Goal: Transaction & Acquisition: Purchase product/service

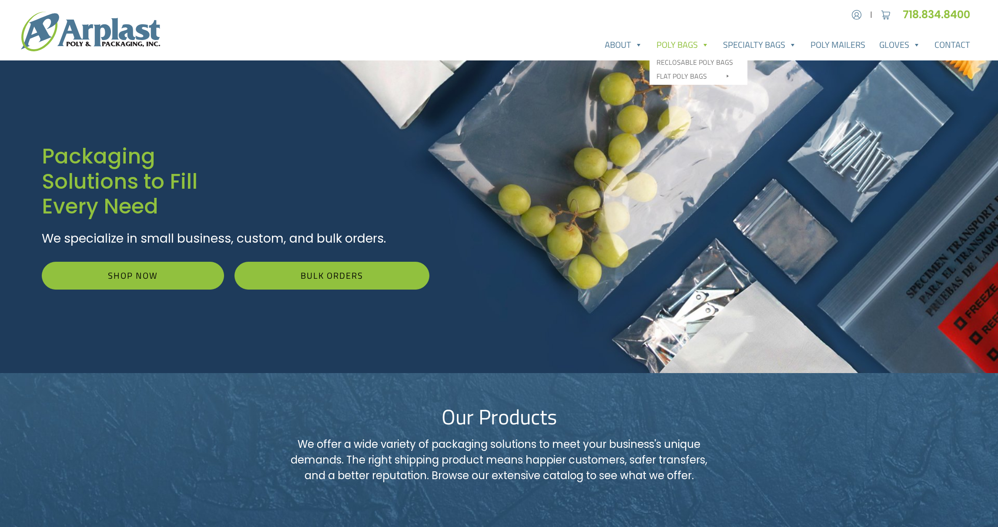
click at [682, 45] on link "Poly Bags" at bounding box center [683, 44] width 67 height 17
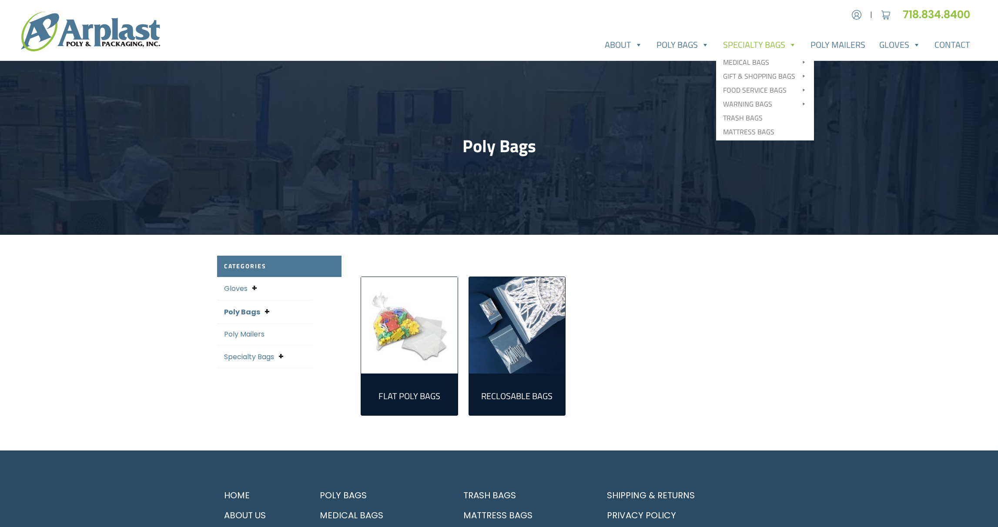
click at [789, 44] on link "Specialty Bags" at bounding box center [759, 44] width 87 height 17
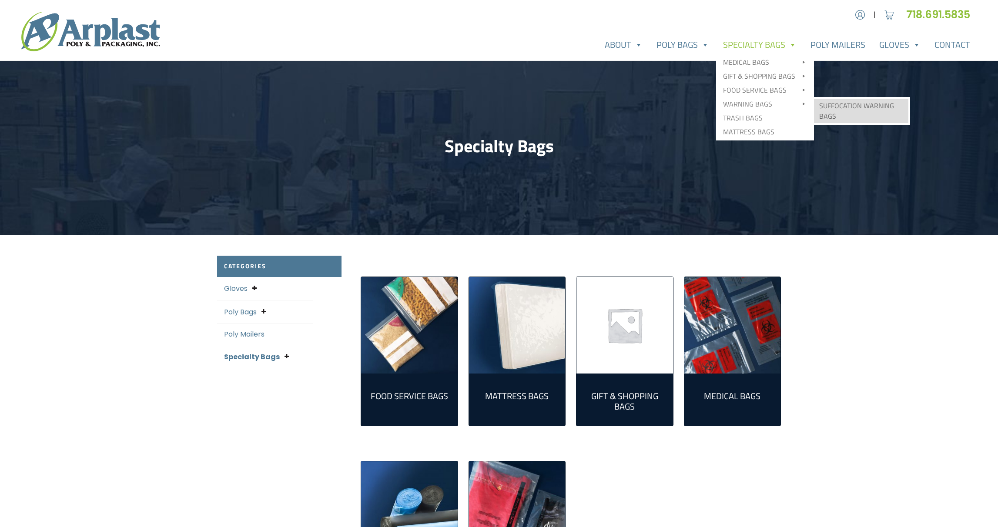
click at [843, 106] on link "Suffocation Warning Bags" at bounding box center [861, 111] width 94 height 24
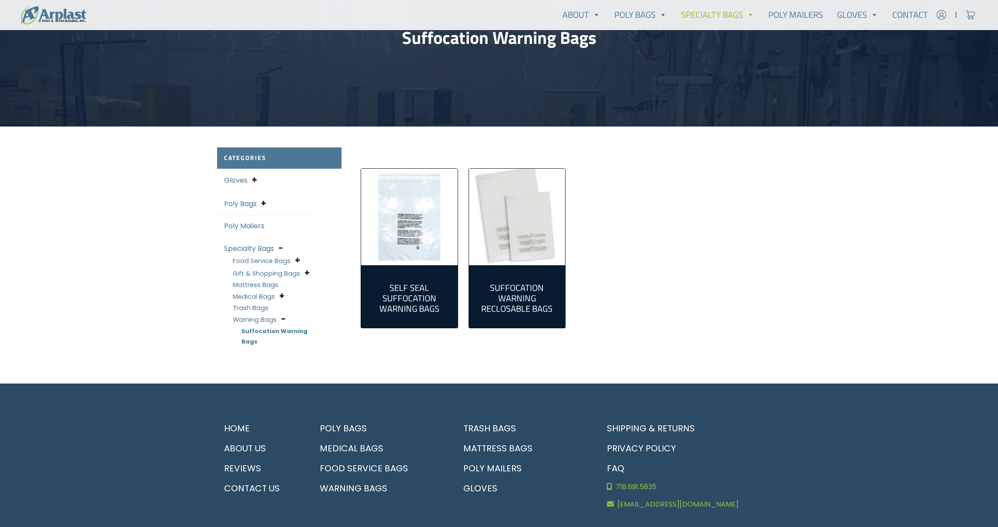
scroll to position [110, 0]
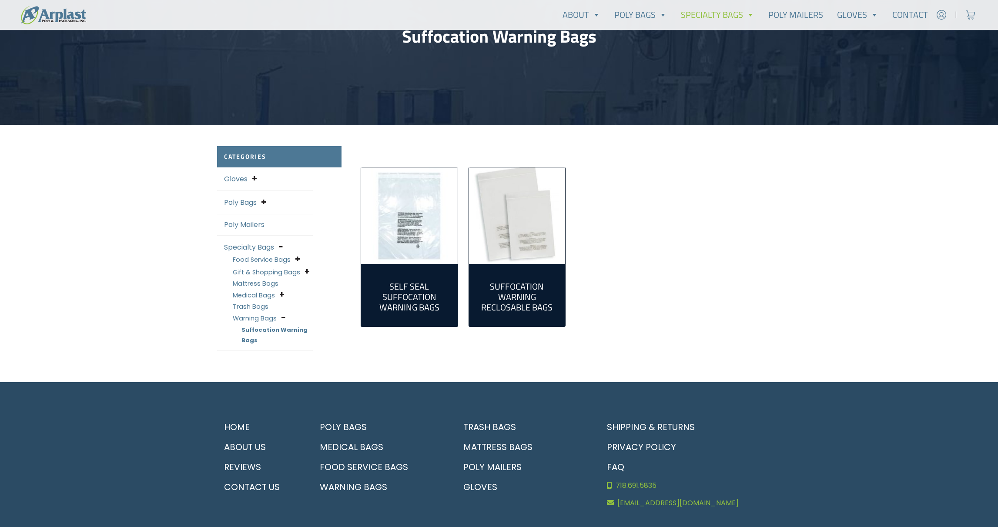
click at [410, 302] on h2 "Self Seal Suffocation Warning Bags (5)" at bounding box center [409, 297] width 83 height 31
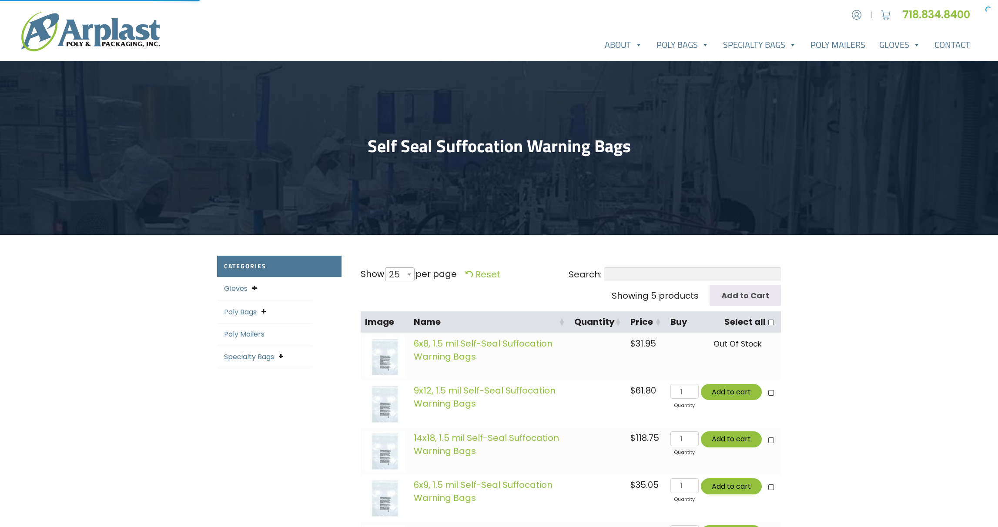
select select "25"
click at [698, 46] on link "Poly Bags" at bounding box center [683, 44] width 67 height 17
